Goal: Task Accomplishment & Management: Manage account settings

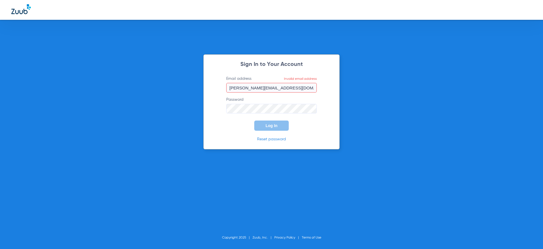
type input "[PERSON_NAME][EMAIL_ADDRESS][DOMAIN_NAME]"
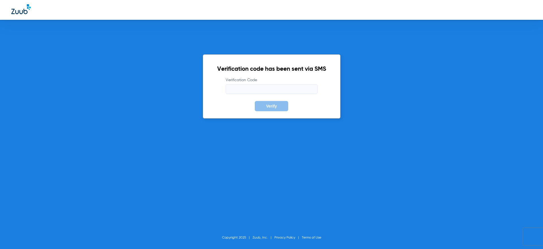
click at [309, 88] on body "Verification code has been sent via SMS Verification Code Verify Copyright 2025…" at bounding box center [271, 124] width 543 height 249
type input "374348"
click at [345, 64] on div "Verification code has been sent via SMS Verification Code 374348 Verify Copyrig…" at bounding box center [271, 124] width 543 height 249
click at [273, 103] on button "Verify" at bounding box center [271, 106] width 33 height 10
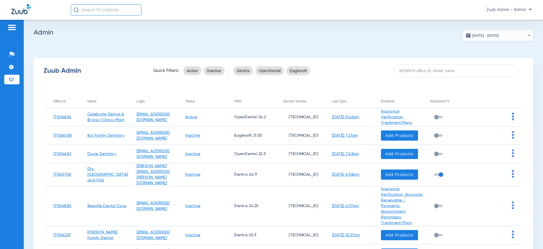
drag, startPoint x: 483, startPoint y: 75, endPoint x: 472, endPoint y: 77, distance: 11.3
click at [483, 75] on input at bounding box center [455, 70] width 125 height 13
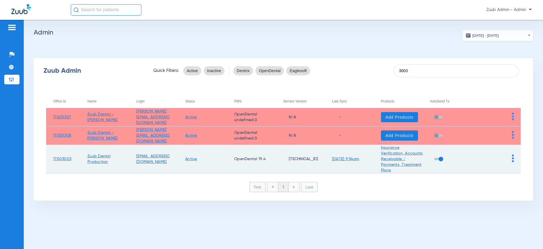
type input "3003"
click at [509, 159] on td at bounding box center [496, 159] width 49 height 29
click at [514, 158] on td at bounding box center [496, 159] width 49 height 29
click at [512, 158] on img at bounding box center [513, 158] width 2 height 8
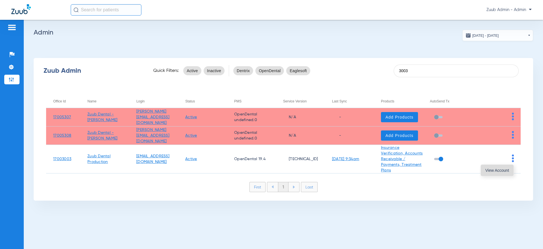
click at [503, 166] on button "View Account" at bounding box center [497, 170] width 33 height 11
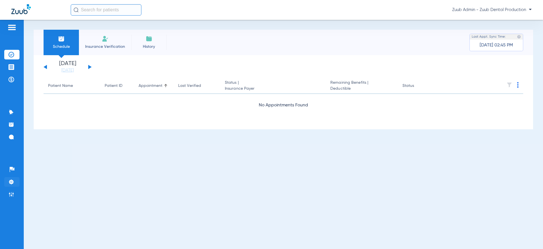
click at [16, 183] on li "Settings" at bounding box center [11, 182] width 15 height 10
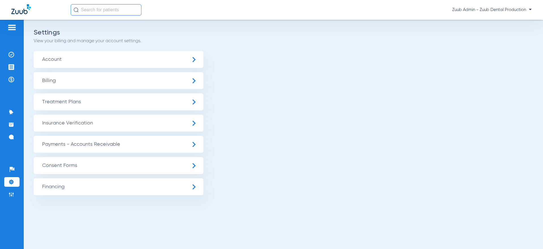
click at [106, 125] on span "Insurance Verification" at bounding box center [119, 122] width 170 height 17
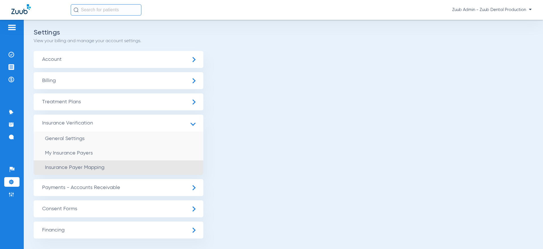
click at [94, 163] on li "Insurance Payer Mapping" at bounding box center [119, 167] width 170 height 14
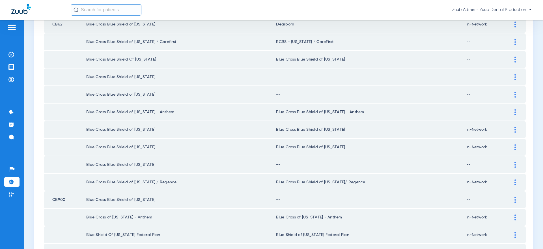
scroll to position [773, 0]
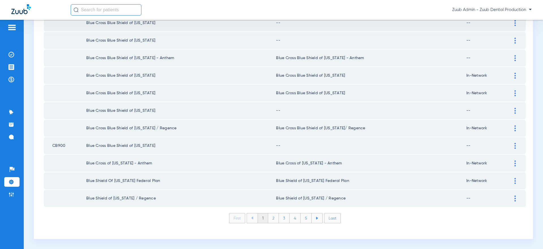
click at [271, 218] on li "2" at bounding box center [273, 218] width 11 height 10
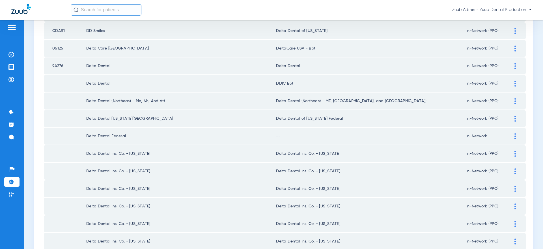
scroll to position [157, 0]
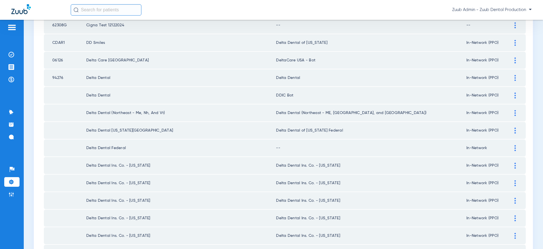
click at [306, 98] on td "DDIC Bot" at bounding box center [371, 95] width 190 height 17
click at [302, 82] on td "Delta Dental" at bounding box center [371, 77] width 190 height 17
click at [301, 82] on td "Delta Dental" at bounding box center [371, 77] width 190 height 17
click at [519, 83] on td at bounding box center [518, 77] width 16 height 17
click at [513, 76] on div at bounding box center [515, 78] width 10 height 6
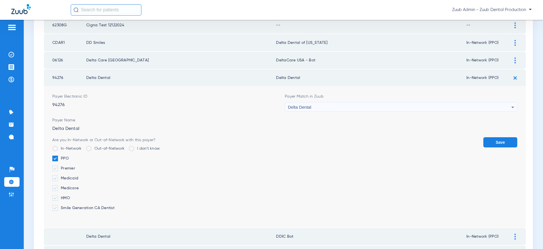
drag, startPoint x: 454, startPoint y: 109, endPoint x: 453, endPoint y: 113, distance: 3.8
click at [453, 113] on form "Payer Electronic ID 94276 Payer Match in Zuub Delta Dental Payer Name Delta Den…" at bounding box center [284, 156] width 465 height 141
click at [419, 107] on div "Delta Dental" at bounding box center [399, 107] width 223 height 10
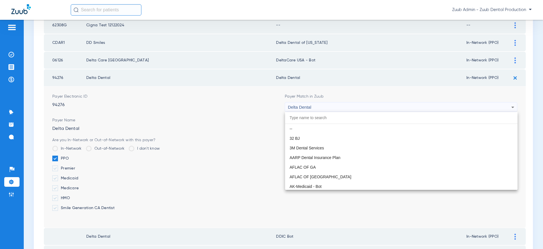
scroll to position [963, 0]
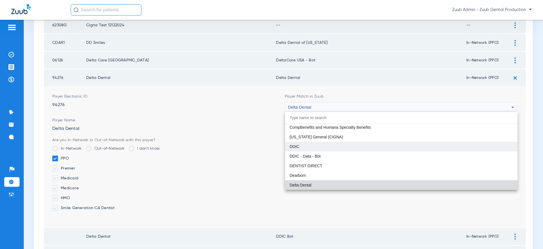
click at [342, 142] on mat-option "DDIC" at bounding box center [401, 147] width 232 height 10
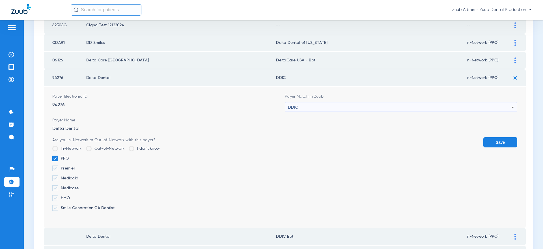
click at [496, 146] on button "Save" at bounding box center [500, 142] width 34 height 10
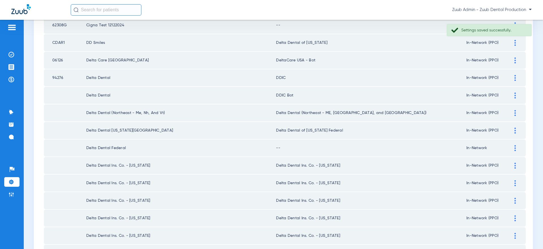
click at [11, 179] on img at bounding box center [11, 182] width 6 height 6
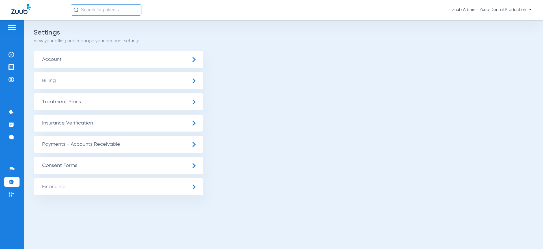
click at [403, 112] on ul "Account Billing Treatment Plans General Settings Procedure Settings Patient Fin…" at bounding box center [283, 123] width 499 height 144
click at [79, 123] on span "Insurance Verification" at bounding box center [119, 122] width 170 height 17
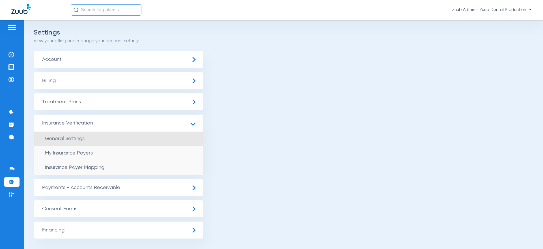
click at [81, 137] on span "General Settings" at bounding box center [65, 138] width 40 height 5
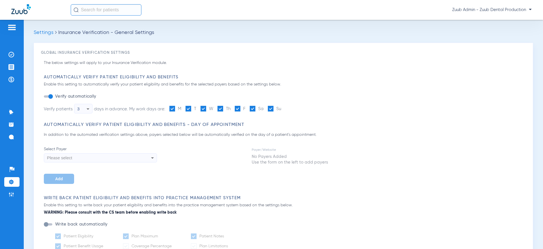
type input "15"
click at [17, 186] on li "Settings" at bounding box center [11, 182] width 15 height 10
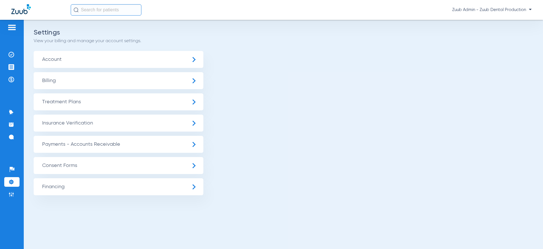
click at [95, 116] on span "Insurance Verification" at bounding box center [119, 122] width 170 height 17
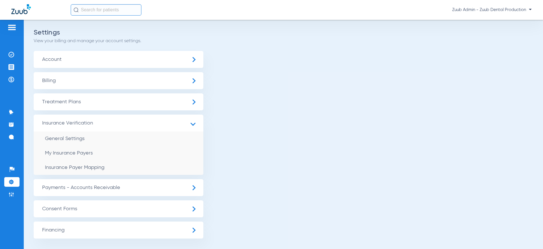
click at [104, 170] on li "Insurance Payer Mapping" at bounding box center [119, 167] width 170 height 14
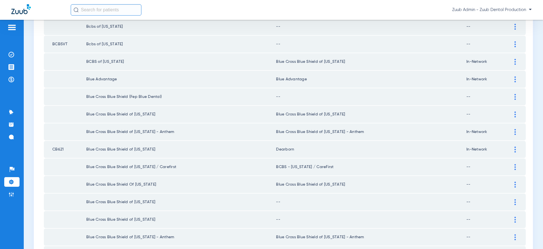
scroll to position [773, 0]
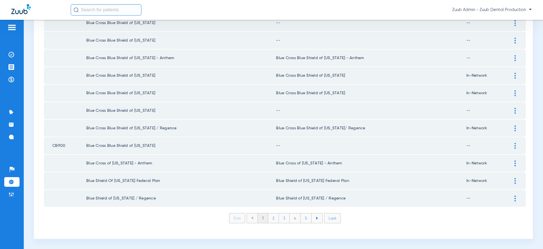
click at [269, 219] on li "2" at bounding box center [273, 218] width 11 height 10
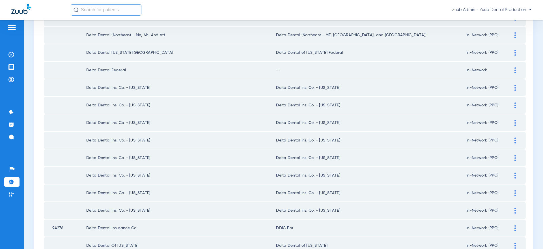
scroll to position [193, 0]
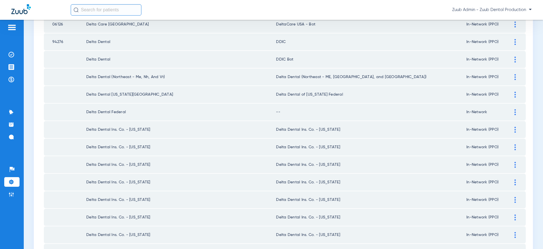
click at [513, 62] on td at bounding box center [518, 59] width 16 height 17
click at [514, 61] on img at bounding box center [514, 60] width 1 height 6
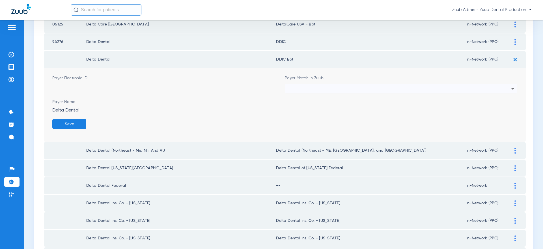
click at [454, 88] on div at bounding box center [399, 89] width 223 height 10
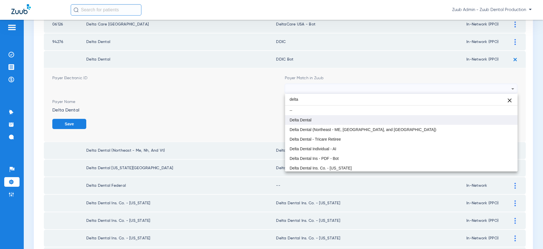
type input "delta"
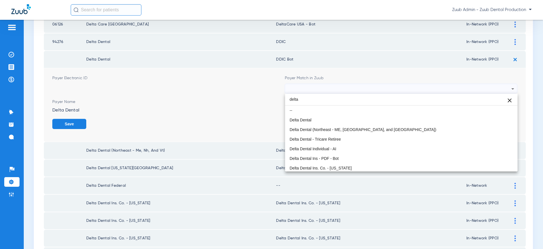
click at [321, 115] on mat-option "Delta Dental" at bounding box center [401, 120] width 232 height 10
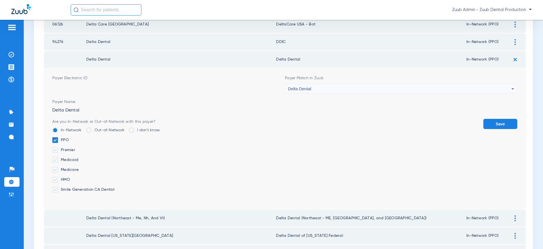
click at [499, 125] on button "Save" at bounding box center [500, 124] width 34 height 10
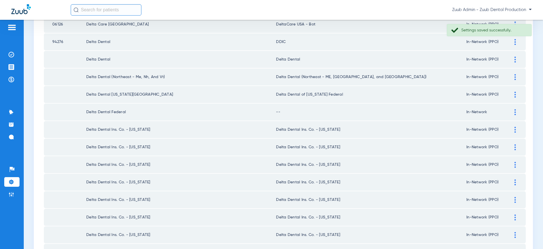
click at [12, 178] on li "Settings" at bounding box center [11, 182] width 15 height 10
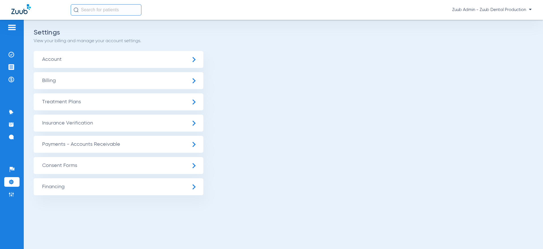
click at [109, 128] on span "Insurance Verification" at bounding box center [119, 122] width 170 height 17
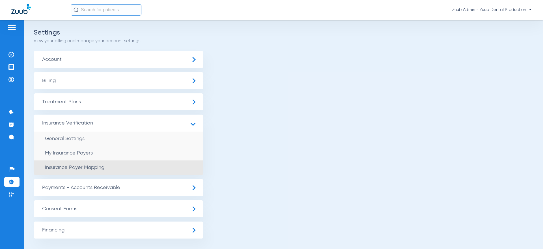
click at [98, 167] on span "Insurance Payer Mapping" at bounding box center [74, 167] width 59 height 5
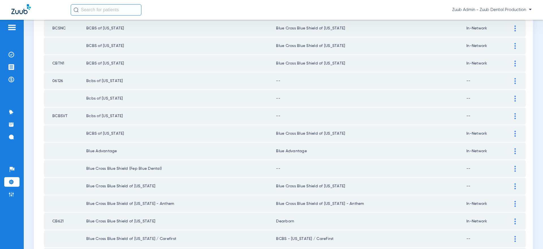
scroll to position [772, 0]
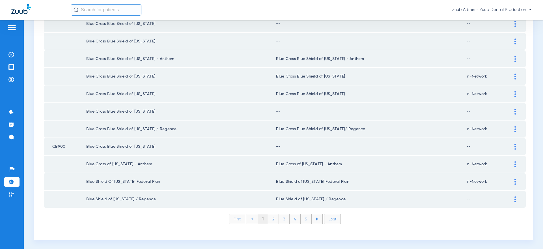
click at [273, 224] on div "First 1 2 3 4 5 Last Items per page: 50 1 – 50 of 208" at bounding box center [285, 223] width 482 height 19
click at [273, 220] on li "2" at bounding box center [273, 219] width 11 height 10
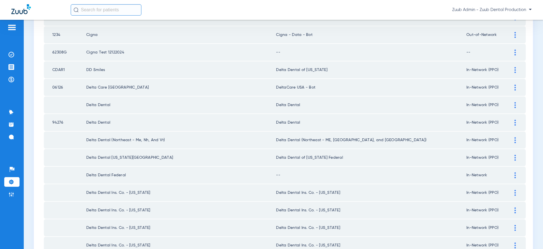
scroll to position [121, 0]
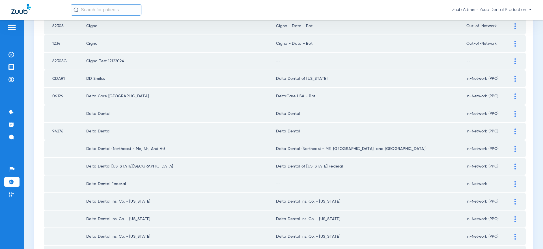
drag, startPoint x: 329, startPoint y: 136, endPoint x: 78, endPoint y: 110, distance: 252.3
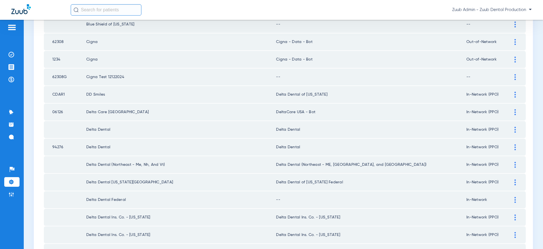
scroll to position [84, 0]
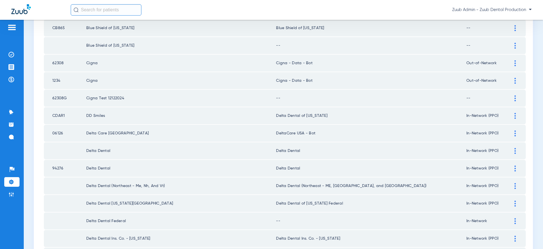
click at [156, 158] on td "Delta Dental" at bounding box center [181, 150] width 190 height 17
